Goal: Task Accomplishment & Management: Manage account settings

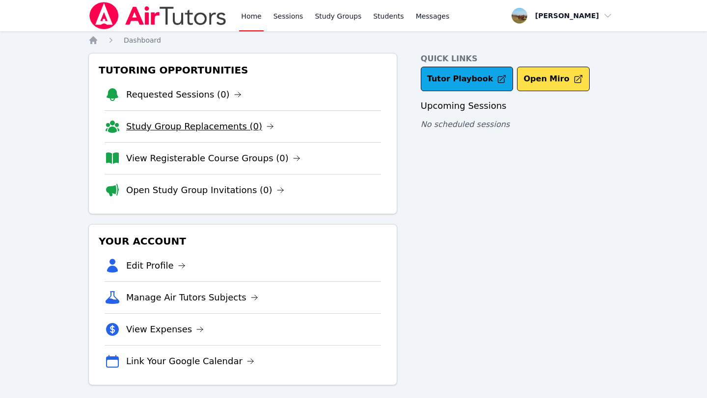
click at [197, 124] on link "Study Group Replacements (0)" at bounding box center [200, 127] width 148 height 14
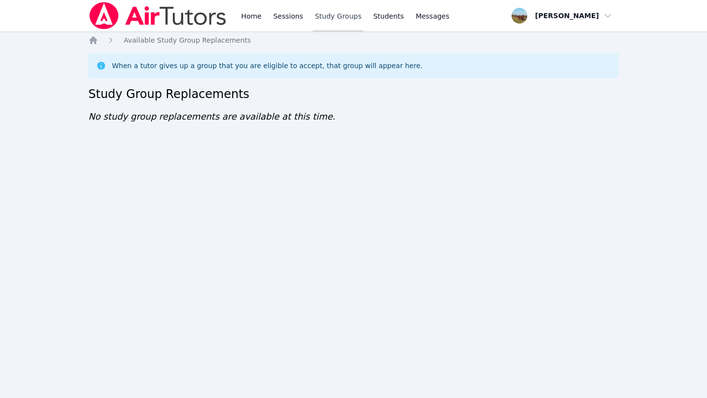
click at [329, 23] on link "Study Groups" at bounding box center [338, 15] width 51 height 31
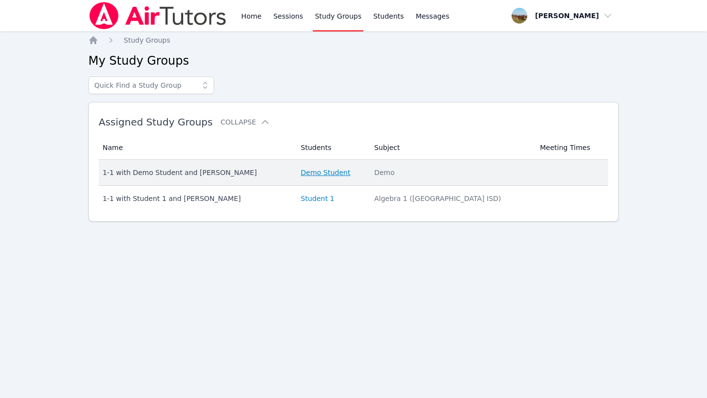
click at [335, 175] on link "Demo Student" at bounding box center [326, 173] width 50 height 10
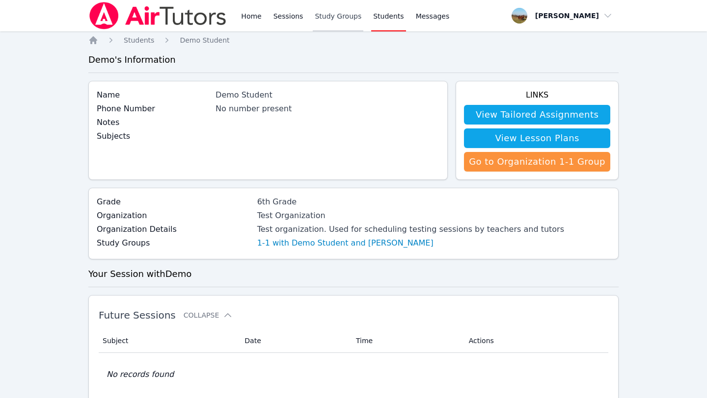
click at [342, 27] on link "Study Groups" at bounding box center [338, 15] width 51 height 31
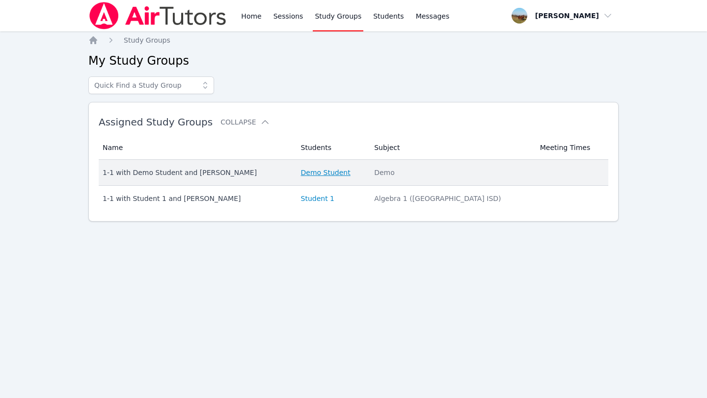
click at [323, 176] on link "Demo Student" at bounding box center [326, 173] width 50 height 10
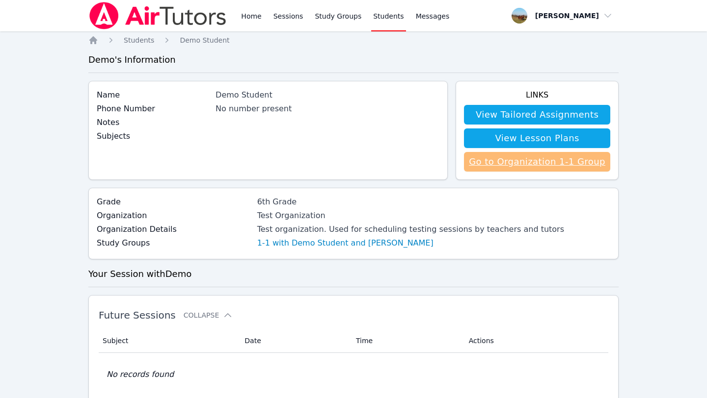
click at [540, 153] on link "Go to Organization 1-1 Group" at bounding box center [537, 162] width 146 height 20
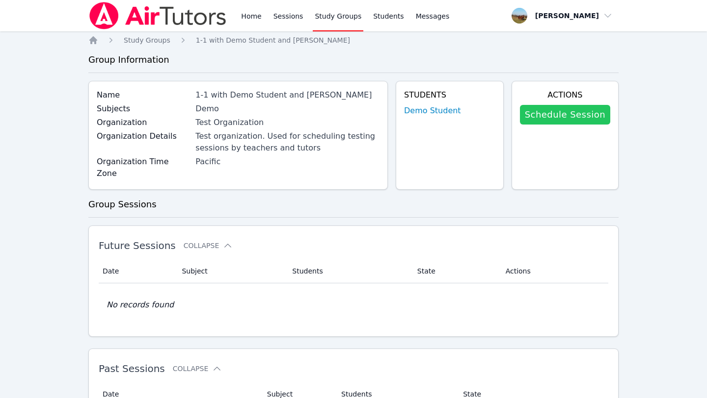
click at [549, 117] on link "Schedule Session" at bounding box center [565, 115] width 90 height 20
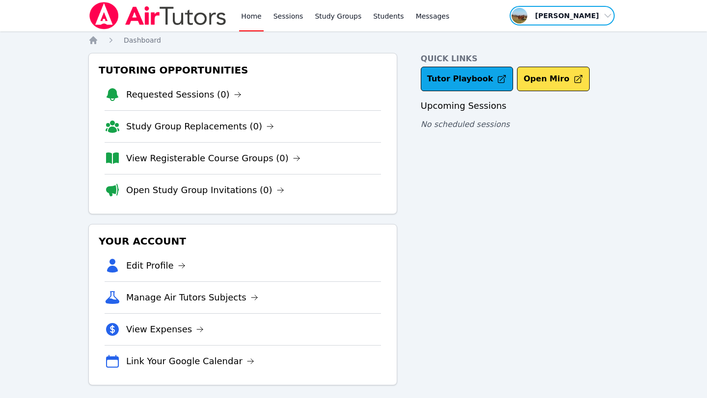
click at [605, 20] on span "button" at bounding box center [561, 16] width 107 height 22
click at [584, 51] on button "Logout" at bounding box center [565, 56] width 94 height 18
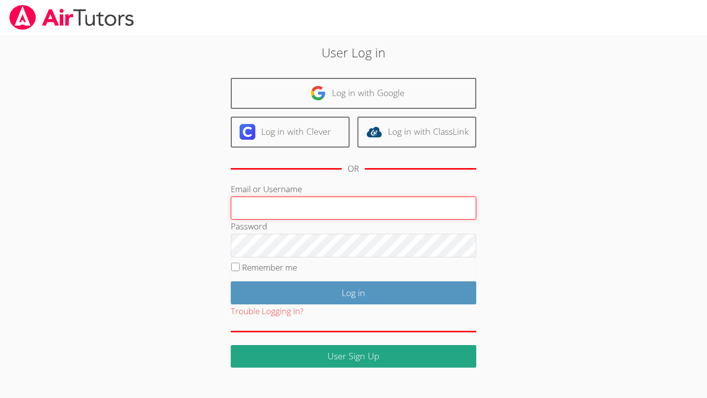
type input "[EMAIL_ADDRESS][DOMAIN_NAME]"
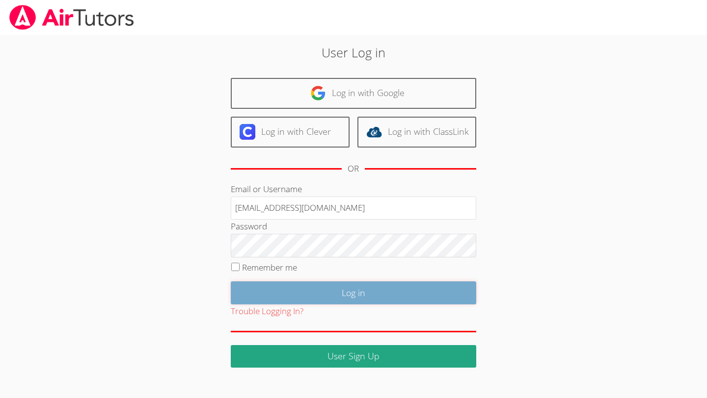
click at [360, 292] on input "Log in" at bounding box center [353, 293] width 245 height 23
